Goal: Information Seeking & Learning: Learn about a topic

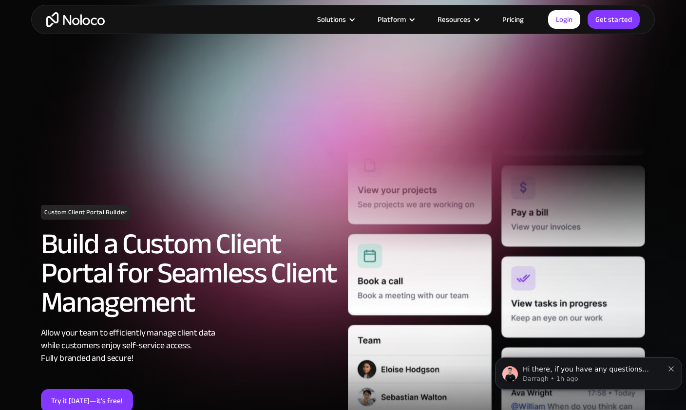
scroll to position [3, 0]
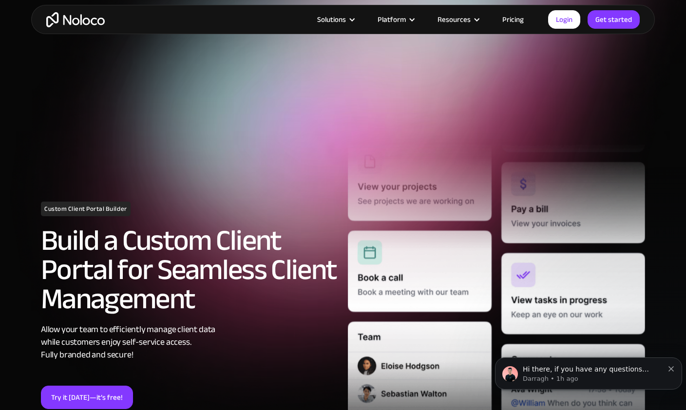
click at [341, 17] on div "Solutions" at bounding box center [331, 19] width 29 height 13
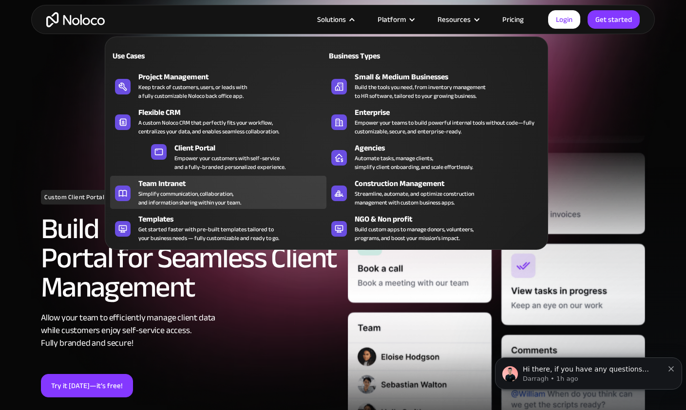
scroll to position [6, 0]
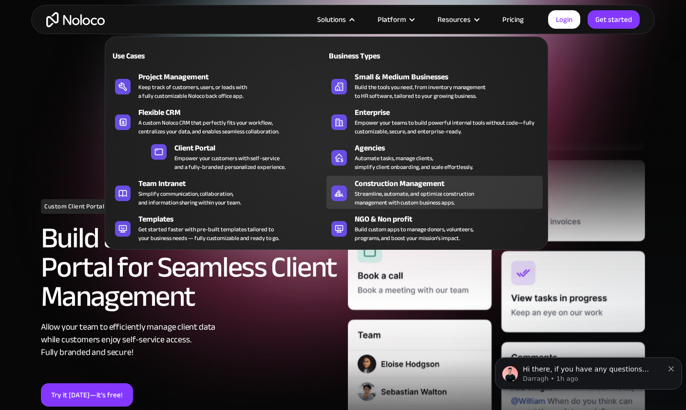
click at [362, 190] on div "Streamline, automate, and optimize construction management with custom business…" at bounding box center [414, 199] width 119 height 18
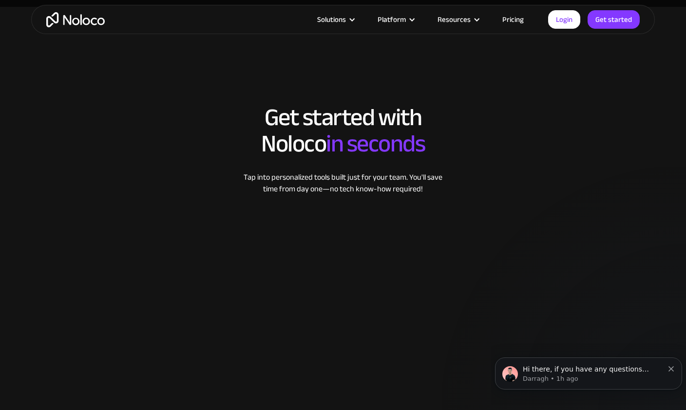
scroll to position [1290, 0]
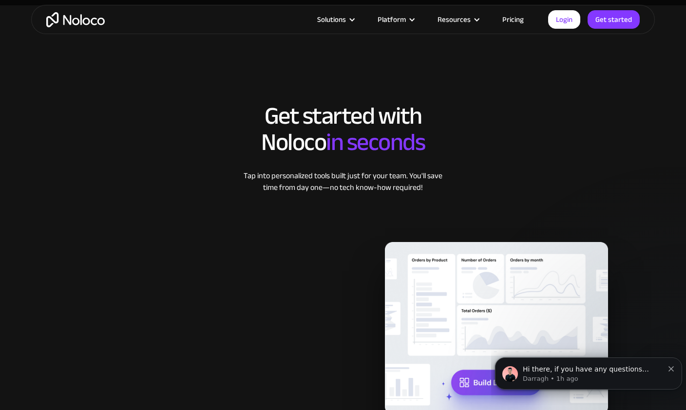
click at [398, 20] on div "Platform" at bounding box center [392, 19] width 28 height 13
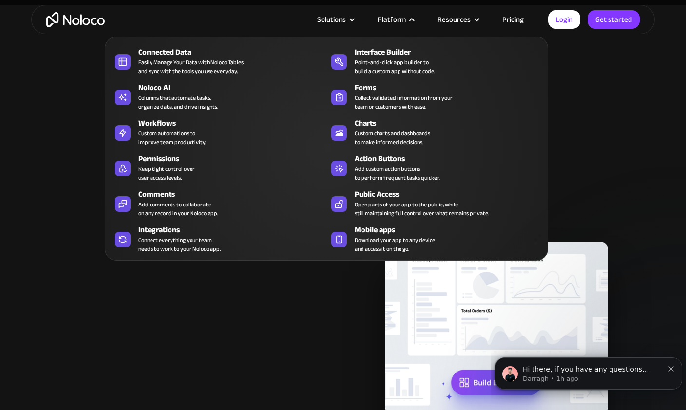
click at [342, 25] on nav "Connected Data Easily Manage Your Data with Noloco Tables and sync with the too…" at bounding box center [326, 142] width 443 height 238
click at [336, 19] on div "Solutions" at bounding box center [331, 19] width 29 height 13
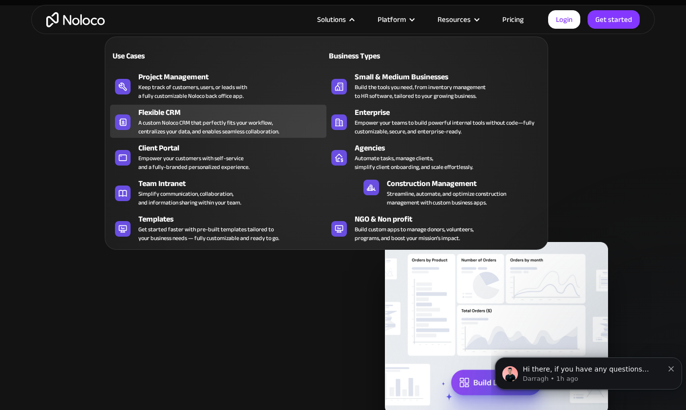
click at [215, 127] on div "A custom Noloco CRM that perfectly fits your workflow, centralizes your data, a…" at bounding box center [208, 127] width 141 height 18
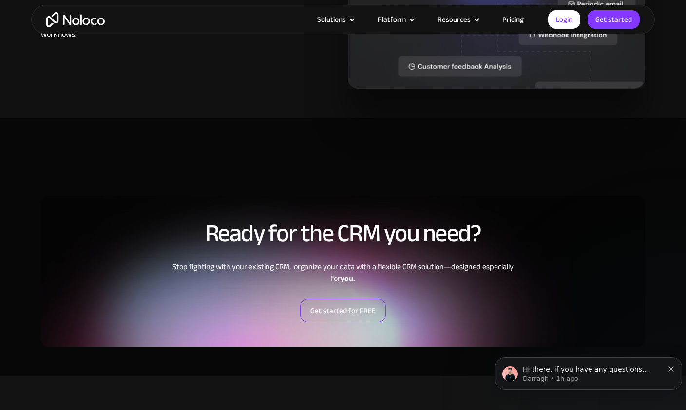
scroll to position [1789, 0]
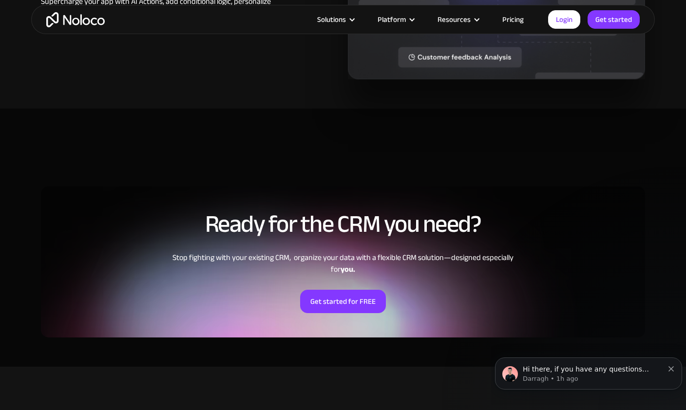
click at [455, 19] on div "Resources" at bounding box center [454, 19] width 33 height 13
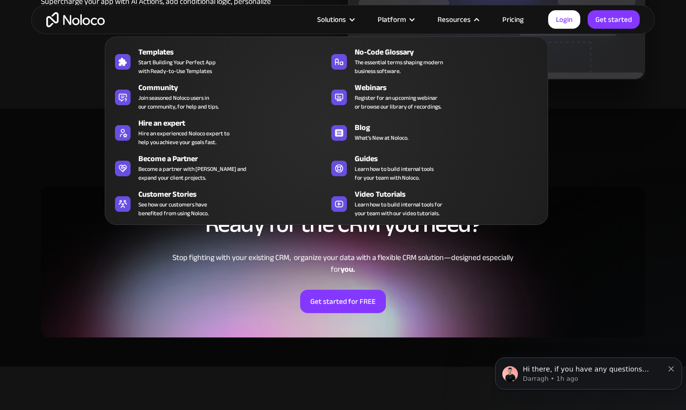
click at [510, 22] on link "Pricing" at bounding box center [513, 19] width 46 height 13
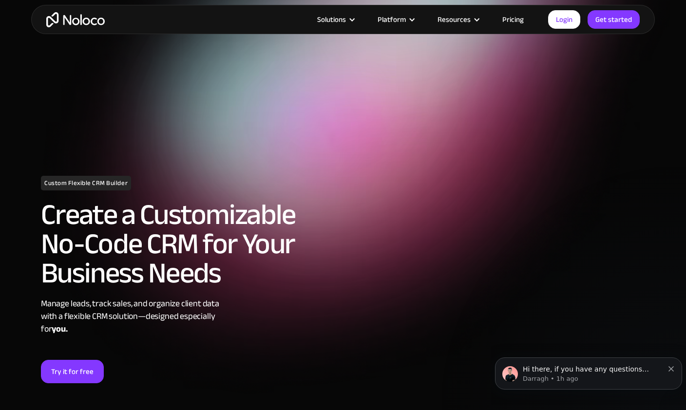
scroll to position [1823, 0]
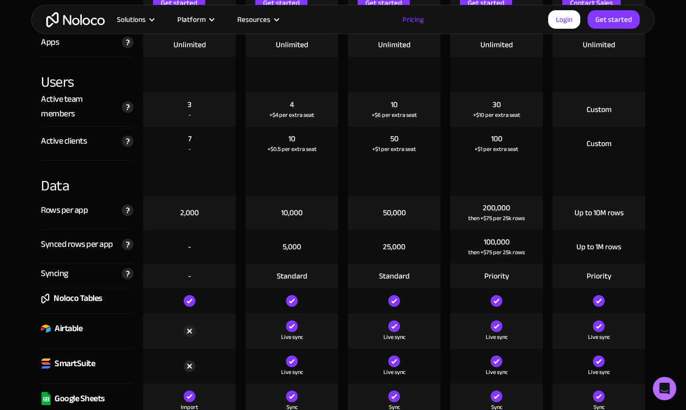
scroll to position [1254, 0]
